Goal: Task Accomplishment & Management: Manage account settings

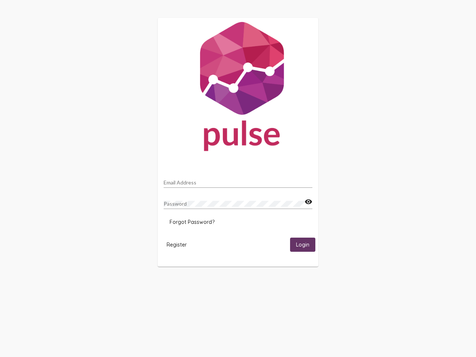
click at [238, 181] on input "Email Address" at bounding box center [238, 183] width 149 height 6
click at [309, 202] on mat-icon "visibility" at bounding box center [309, 202] width 8 height 9
click at [192, 222] on span "Forgot Password?" at bounding box center [192, 222] width 45 height 7
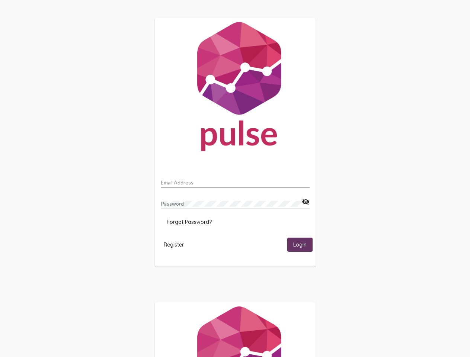
click at [177, 245] on span "Register" at bounding box center [174, 245] width 20 height 7
click at [303, 245] on span "Login" at bounding box center [299, 245] width 13 height 7
